Goal: Transaction & Acquisition: Purchase product/service

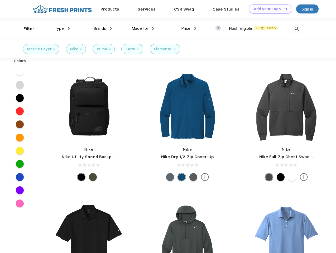
scroll to position [0, 0]
click at [268, 9] on link "Add your Logo Design Tool" at bounding box center [271, 8] width 44 height 9
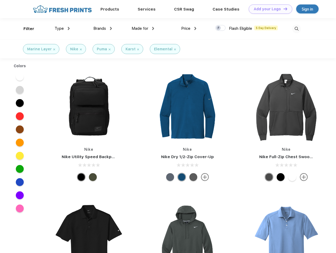
click at [0, 0] on div "Design Tool" at bounding box center [0, 0] width 0 height 0
click at [283, 9] on link "Add your Logo Design Tool" at bounding box center [271, 8] width 44 height 9
click at [25, 29] on div "Filter" at bounding box center [28, 29] width 11 height 6
click at [62, 28] on span "Type" at bounding box center [59, 28] width 9 height 5
click at [103, 28] on span "Brands" at bounding box center [99, 28] width 13 height 5
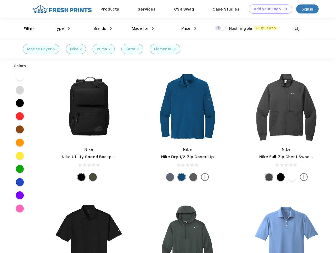
click at [143, 28] on span "Made for" at bounding box center [140, 28] width 17 height 5
click at [189, 28] on span "Price" at bounding box center [185, 28] width 9 height 5
click at [220, 28] on div at bounding box center [220, 28] width 10 height 6
click at [219, 28] on input "checkbox" at bounding box center [216, 26] width 3 height 3
click at [296, 29] on img at bounding box center [296, 29] width 9 height 9
